Goal: Information Seeking & Learning: Learn about a topic

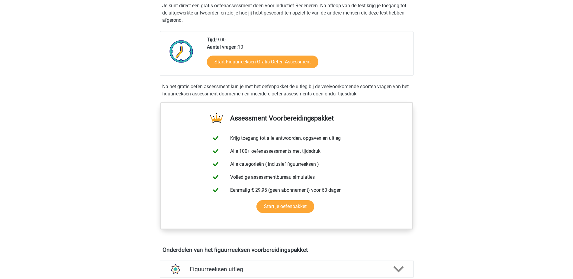
scroll to position [51, 0]
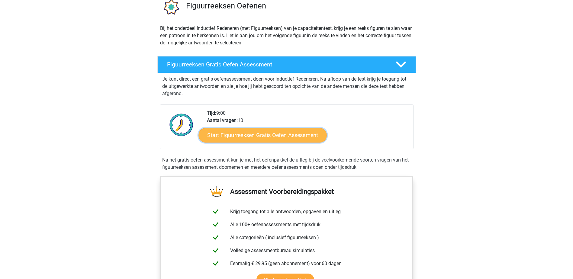
click at [290, 130] on link "Start Figuurreeksen Gratis Oefen Assessment" at bounding box center [262, 135] width 128 height 14
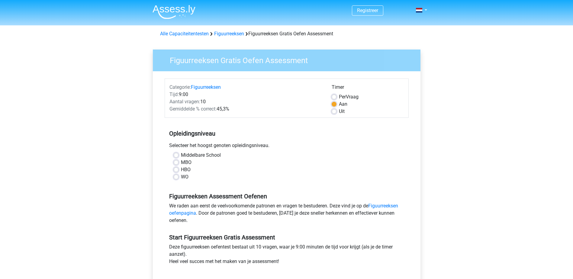
click at [329, 111] on div "Timer Per Vraag Aan Uit" at bounding box center [367, 99] width 81 height 31
click at [336, 111] on div "Uit" at bounding box center [367, 111] width 72 height 7
click at [328, 111] on div "Timer Per Vraag Aan Uit" at bounding box center [367, 99] width 81 height 31
click at [339, 111] on label "Uit" at bounding box center [342, 111] width 6 height 7
click at [332, 111] on input "Uit" at bounding box center [333, 111] width 5 height 6
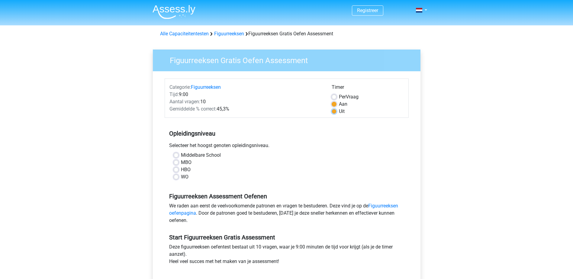
radio input "true"
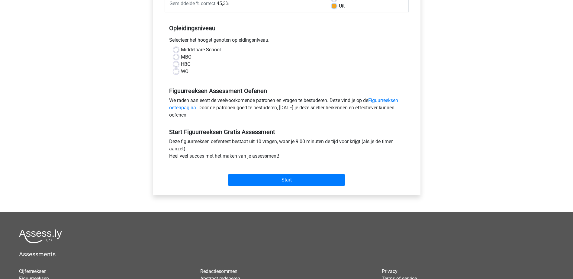
scroll to position [60, 0]
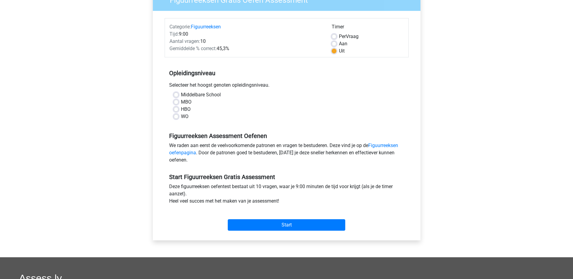
click at [179, 117] on div "WO" at bounding box center [287, 116] width 226 height 7
click at [181, 116] on label "WO" at bounding box center [185, 116] width 8 height 7
click at [177, 116] on input "WO" at bounding box center [176, 116] width 5 height 6
radio input "true"
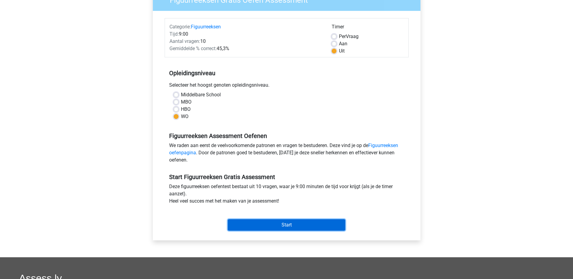
click at [294, 221] on input "Start" at bounding box center [286, 224] width 117 height 11
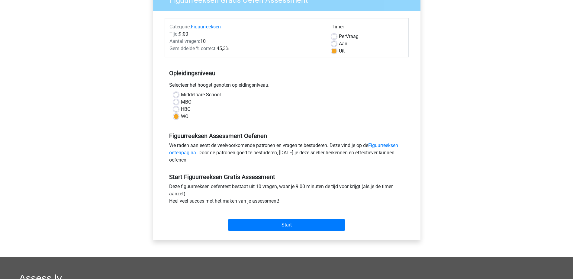
click at [187, 105] on label "MBO" at bounding box center [186, 101] width 11 height 7
click at [178, 104] on input "MBO" at bounding box center [176, 101] width 5 height 6
radio input "true"
drag, startPoint x: 177, startPoint y: 109, endPoint x: 188, endPoint y: 114, distance: 11.9
click at [181, 109] on label "HBO" at bounding box center [186, 109] width 10 height 7
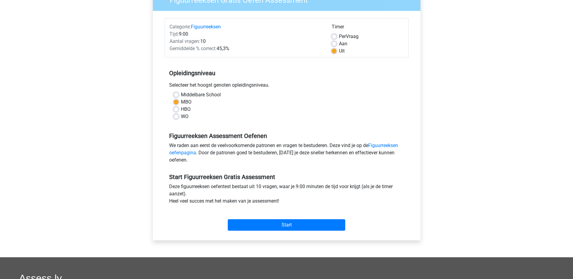
click at [177, 109] on input "HBO" at bounding box center [176, 109] width 5 height 6
radio input "true"
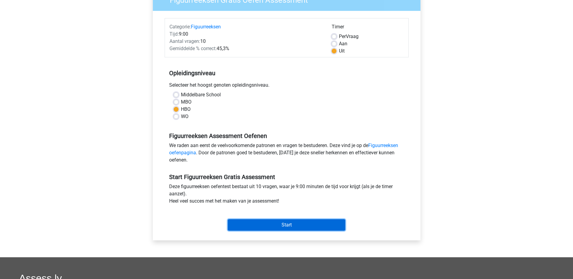
click at [289, 229] on input "Start" at bounding box center [286, 224] width 117 height 11
